Goal: Task Accomplishment & Management: Manage account settings

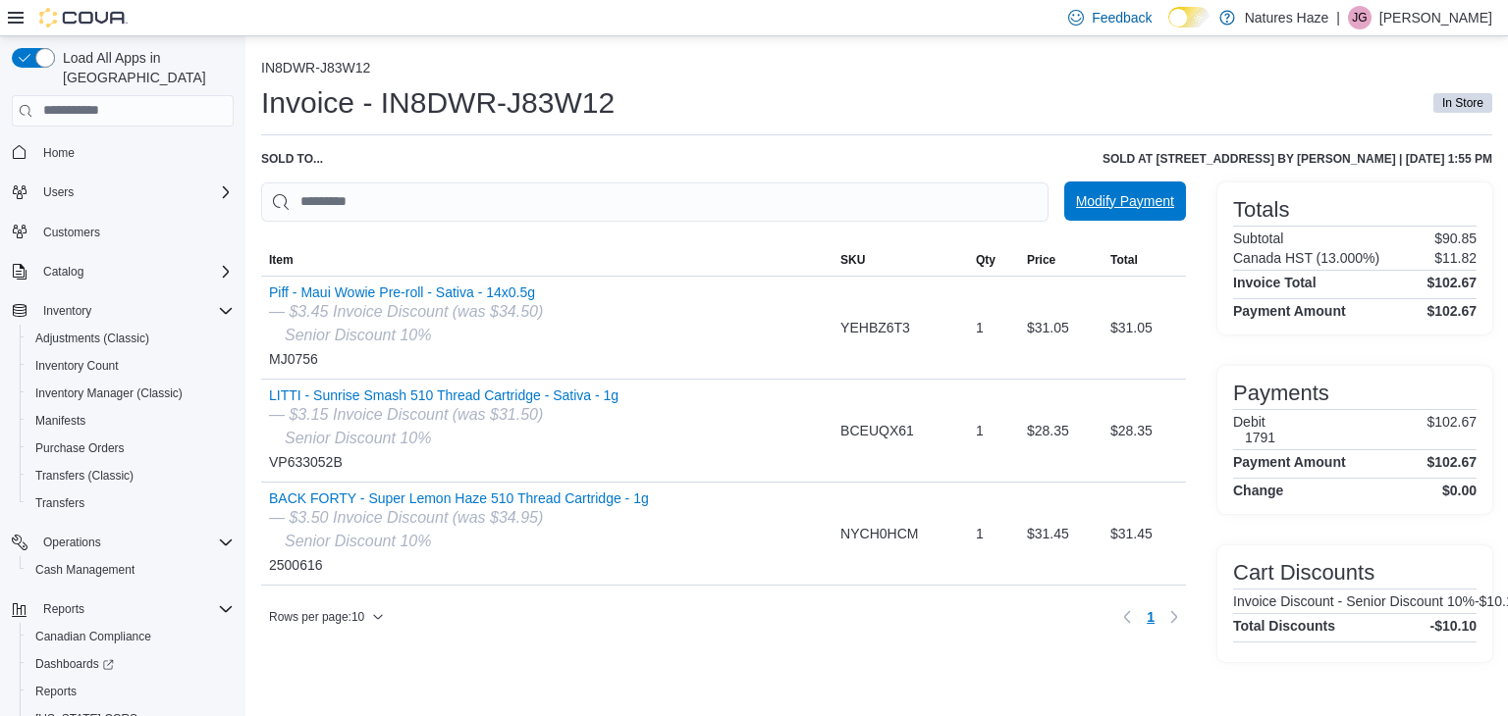
click at [1141, 206] on span "Modify Payment" at bounding box center [1125, 201] width 98 height 20
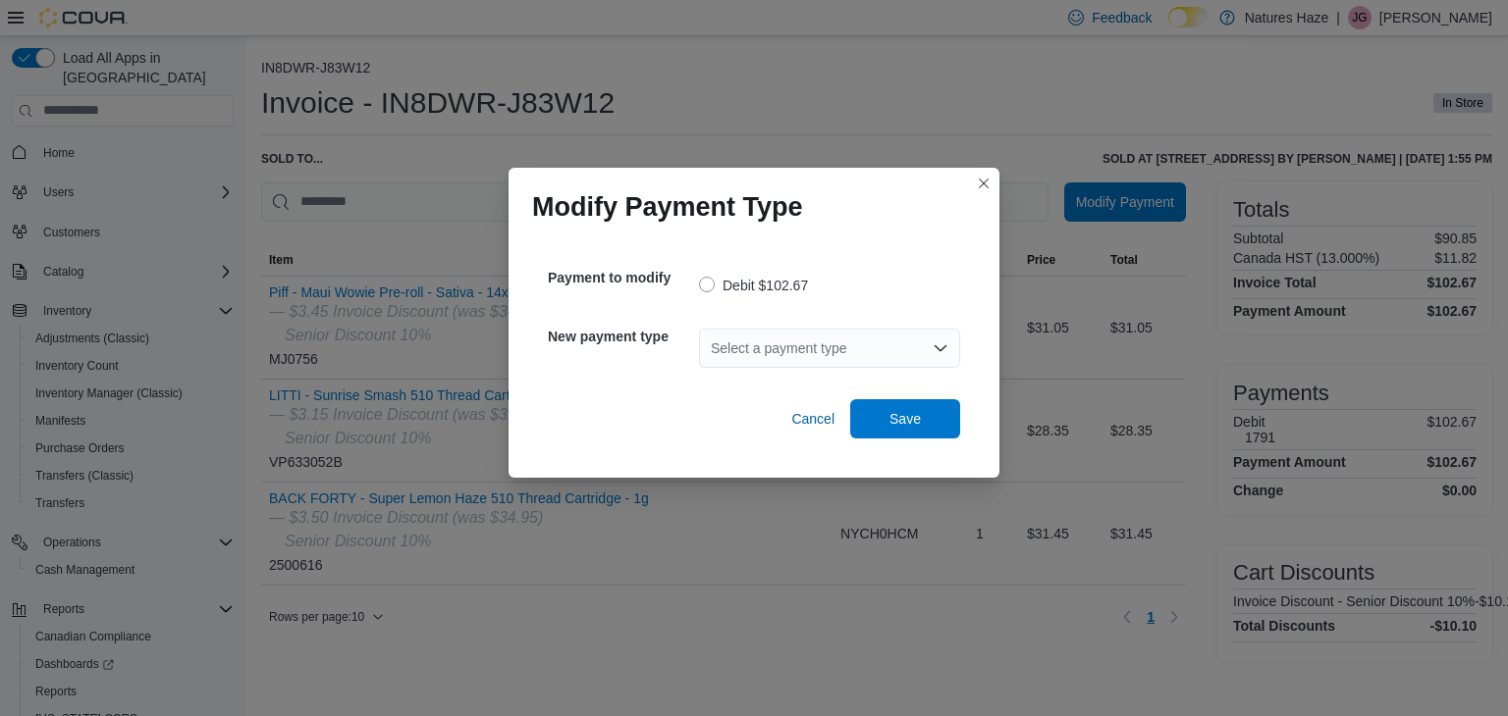
click at [896, 357] on div "Select a payment type" at bounding box center [829, 348] width 261 height 39
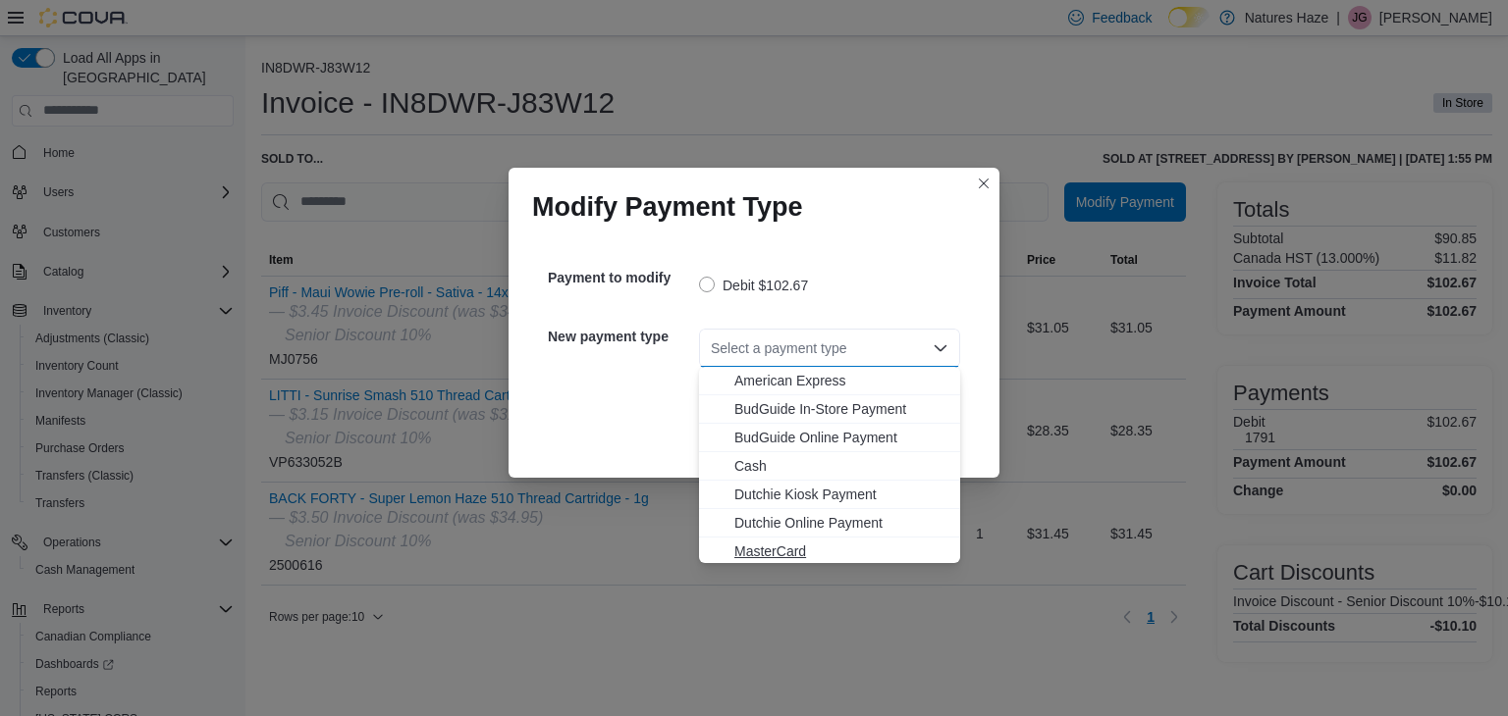
click at [801, 546] on span "MasterCard" at bounding box center [841, 552] width 214 height 20
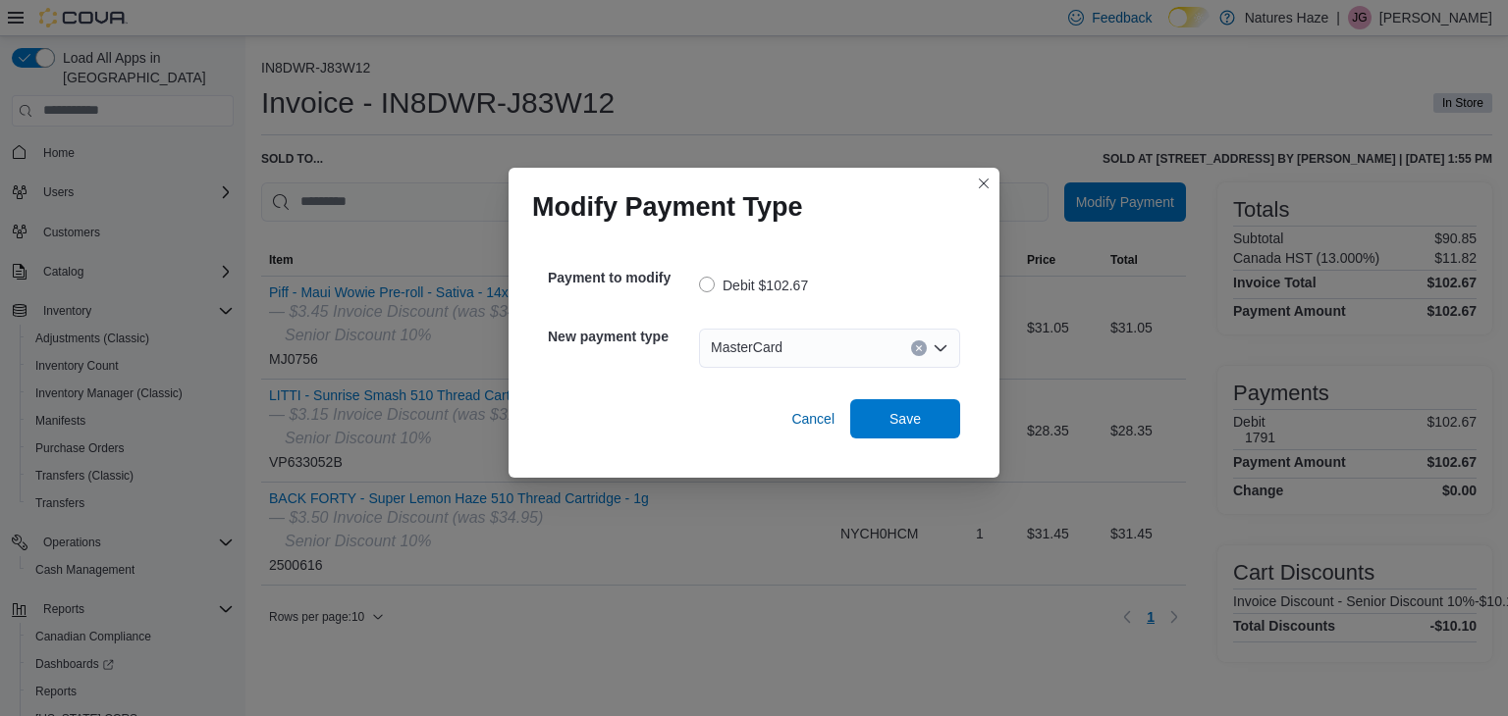
click at [912, 393] on div "Cancel Save" at bounding box center [754, 411] width 412 height 55
click at [911, 405] on span "Save" at bounding box center [905, 417] width 86 height 39
